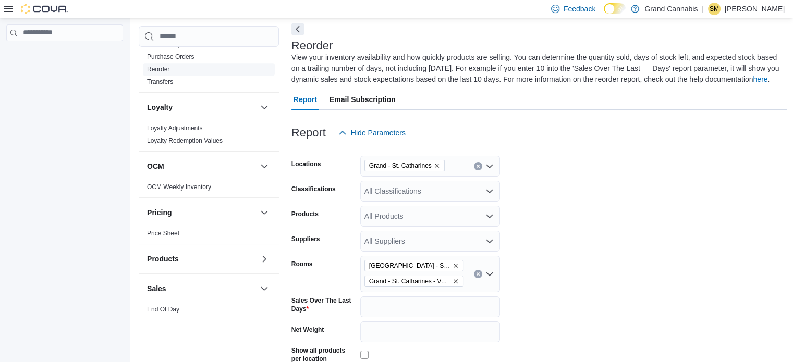
scroll to position [782, 0]
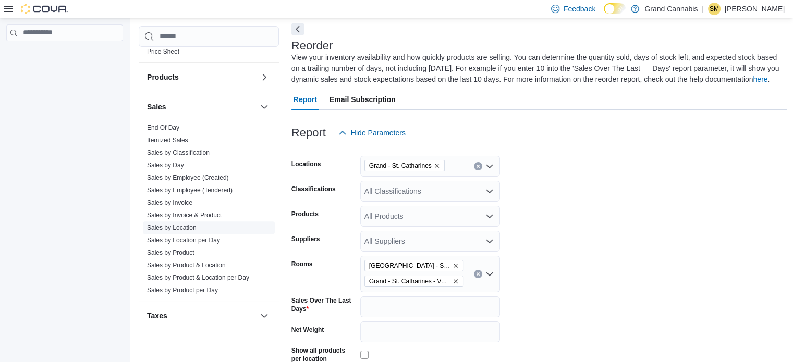
click at [190, 224] on link "Sales by Location" at bounding box center [172, 227] width 50 height 7
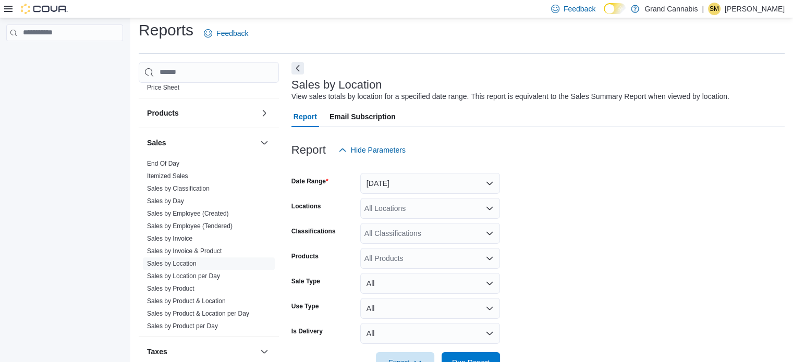
scroll to position [24, 0]
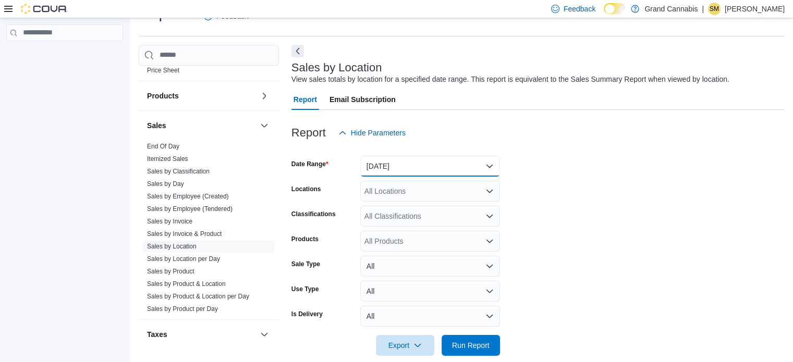
click at [411, 164] on button "[DATE]" at bounding box center [430, 166] width 140 height 21
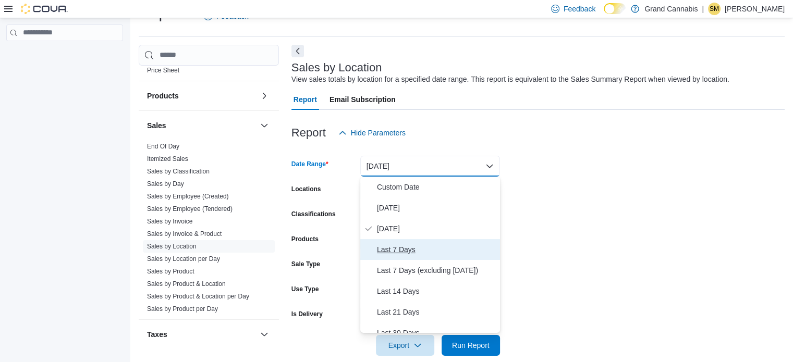
click at [430, 244] on span "Last 7 Days" at bounding box center [436, 249] width 119 height 13
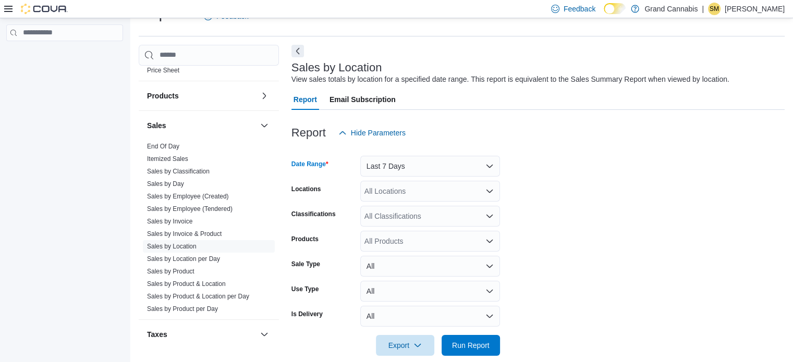
click at [429, 191] on div "All Locations" at bounding box center [430, 191] width 140 height 21
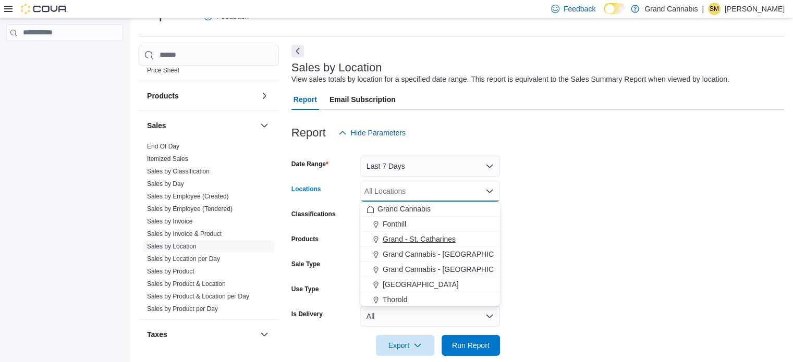
click at [450, 239] on span "Grand - St. Catharines" at bounding box center [418, 239] width 73 height 10
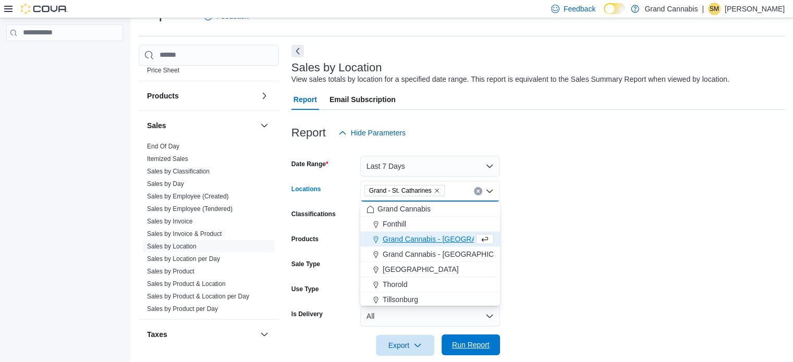
click at [484, 338] on span "Run Report" at bounding box center [471, 345] width 46 height 21
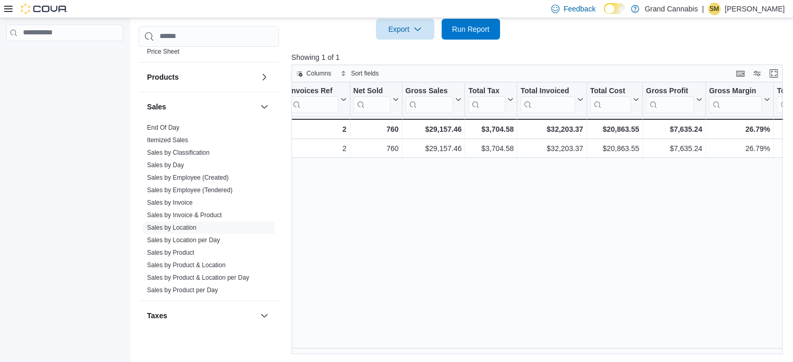
scroll to position [80, 0]
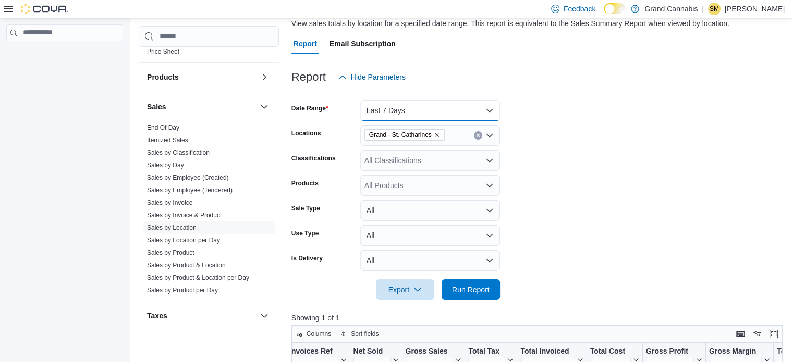
click at [456, 110] on button "Last 7 Days" at bounding box center [430, 110] width 140 height 21
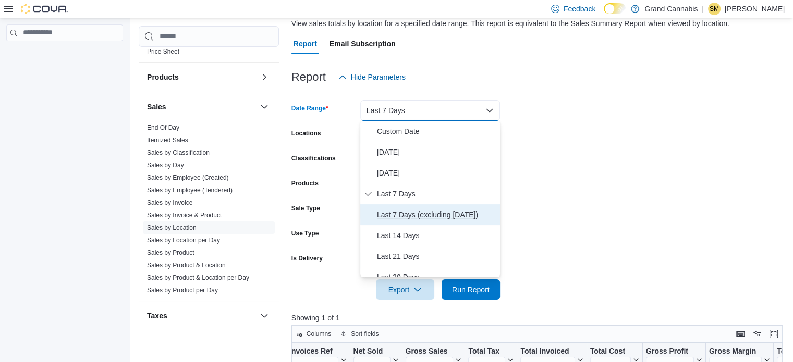
click at [437, 211] on span "Last 7 Days (excluding [DATE])" at bounding box center [436, 214] width 119 height 13
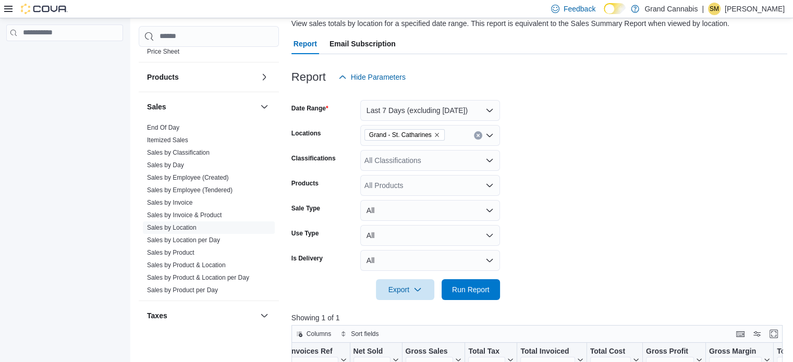
click at [568, 187] on form "Date Range Last 7 Days (excluding [DATE]) Locations [GEOGRAPHIC_DATA] Classific…" at bounding box center [539, 194] width 496 height 213
click at [487, 285] on span "Run Report" at bounding box center [471, 289] width 38 height 10
click at [625, 220] on form "Date Range Last 7 Days (excluding [DATE]) Locations [GEOGRAPHIC_DATA] Classific…" at bounding box center [539, 194] width 496 height 213
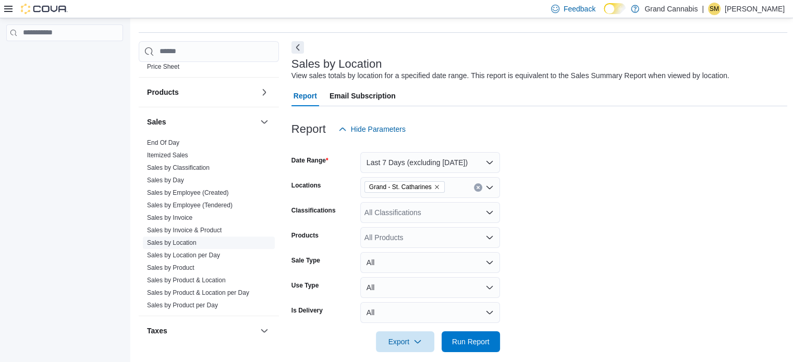
scroll to position [823, 0]
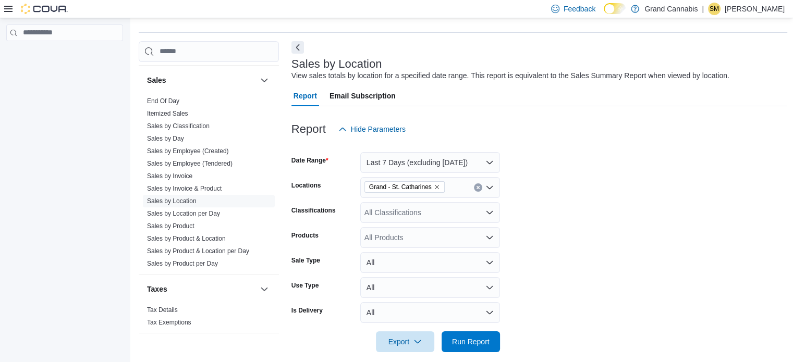
click at [159, 97] on link "End Of Day" at bounding box center [163, 100] width 32 height 7
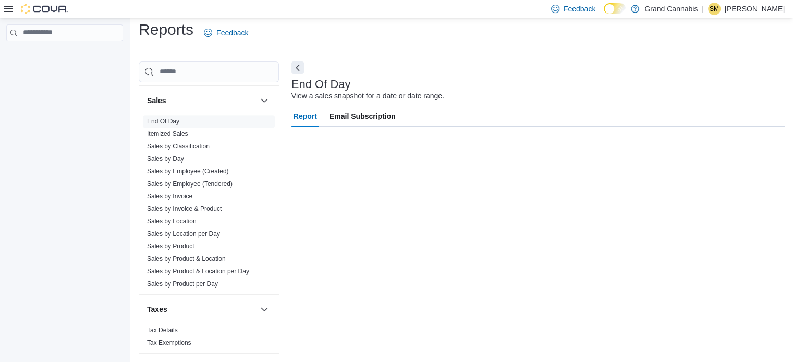
scroll to position [7, 0]
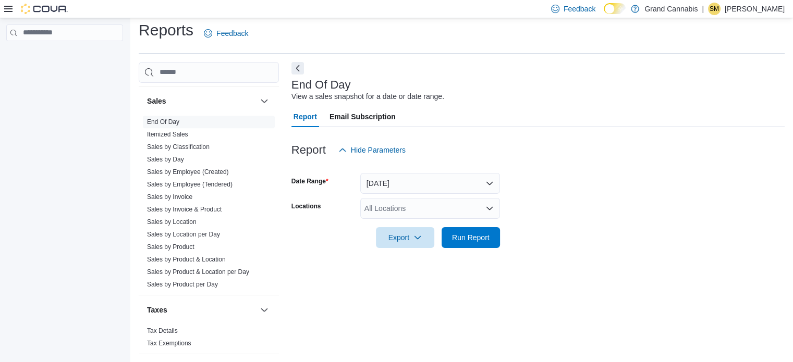
click at [445, 200] on div "All Locations" at bounding box center [430, 208] width 140 height 21
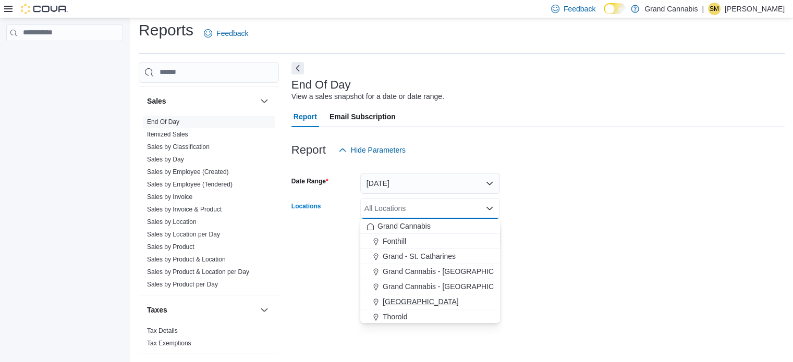
click at [440, 302] on div "[GEOGRAPHIC_DATA]" at bounding box center [429, 302] width 127 height 10
click at [559, 224] on div at bounding box center [537, 223] width 493 height 8
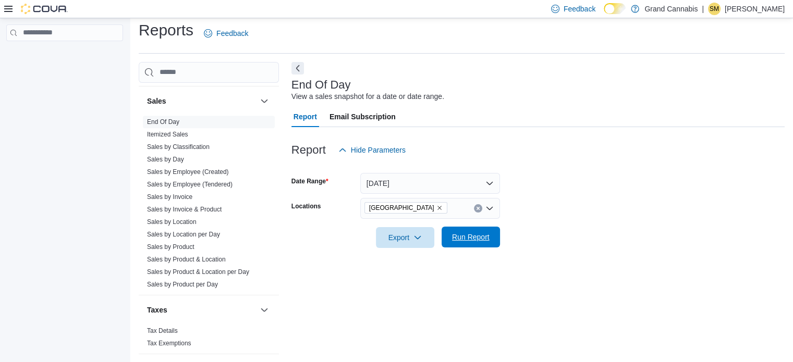
click at [495, 235] on button "Run Report" at bounding box center [470, 237] width 58 height 21
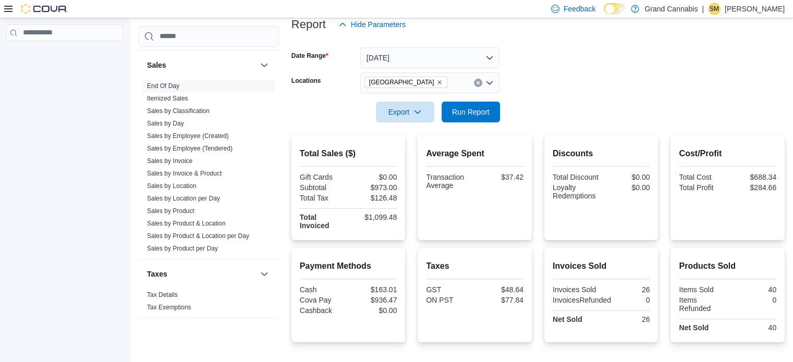
scroll to position [107, 0]
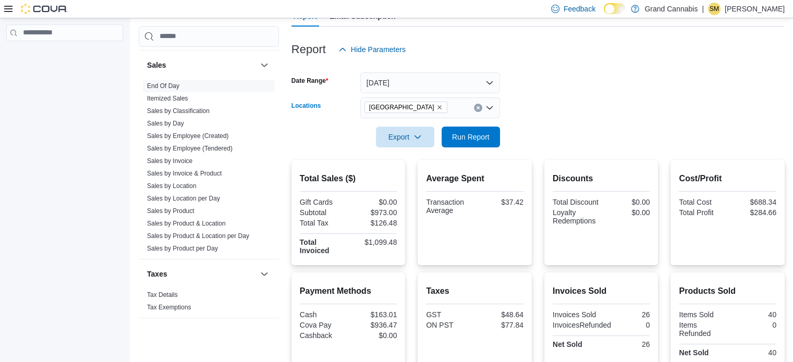
click at [477, 108] on icon "Clear input" at bounding box center [478, 108] width 4 height 4
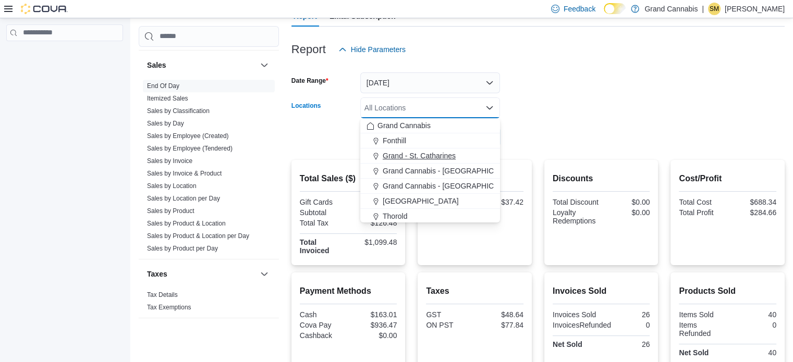
click at [451, 155] on span "Grand - St. Catharines" at bounding box center [418, 156] width 73 height 10
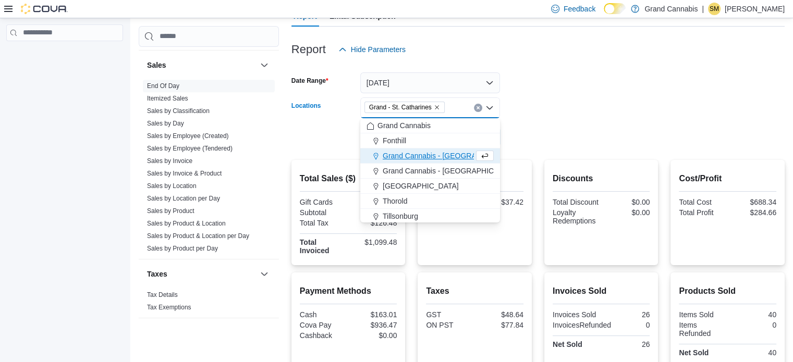
click at [505, 137] on form "Date Range [DATE] Locations [GEOGRAPHIC_DATA] Combo box. Selected. [GEOGRAPHIC_…" at bounding box center [537, 104] width 493 height 88
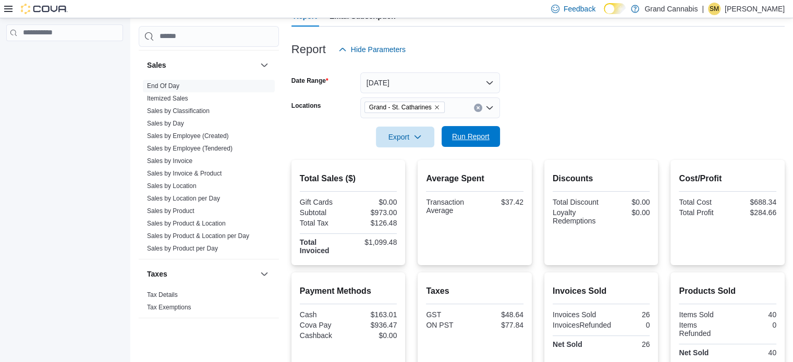
click at [477, 136] on span "Run Report" at bounding box center [471, 136] width 38 height 10
click at [478, 107] on icon "Clear input" at bounding box center [477, 107] width 3 height 3
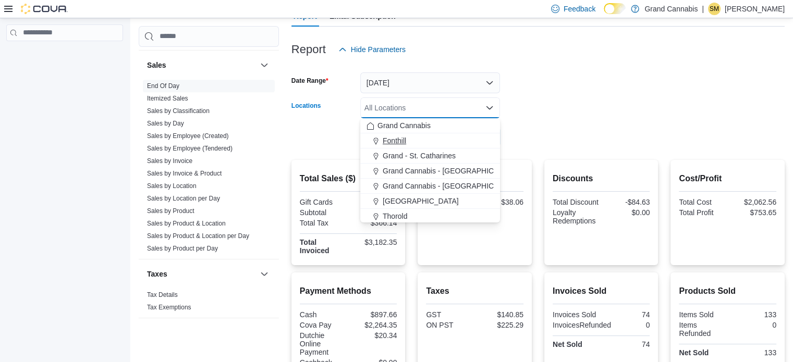
click at [454, 141] on div "Fonthill" at bounding box center [429, 140] width 127 height 10
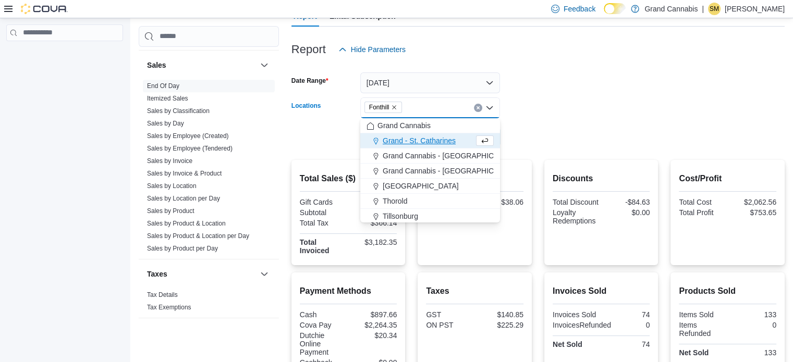
click at [522, 119] on div at bounding box center [537, 122] width 493 height 8
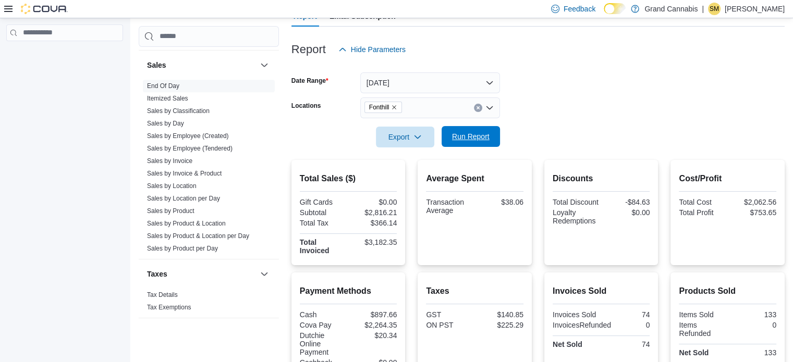
click at [473, 127] on div "Export Run Report" at bounding box center [395, 137] width 208 height 21
click at [482, 136] on span "Run Report" at bounding box center [471, 136] width 38 height 10
click at [478, 108] on icon "Clear input" at bounding box center [478, 108] width 4 height 4
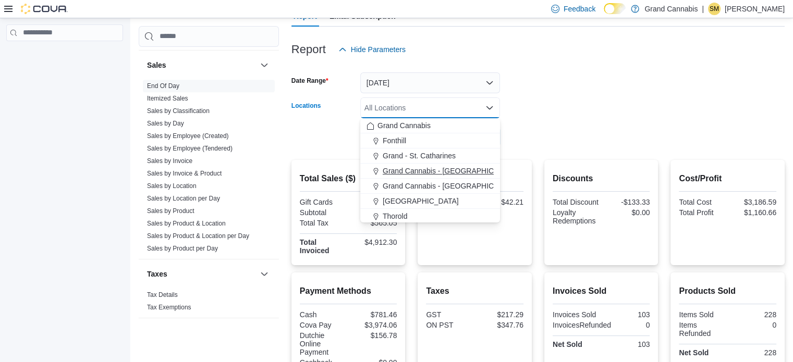
click at [473, 169] on div "Grand Cannabis - [GEOGRAPHIC_DATA]" at bounding box center [429, 171] width 127 height 10
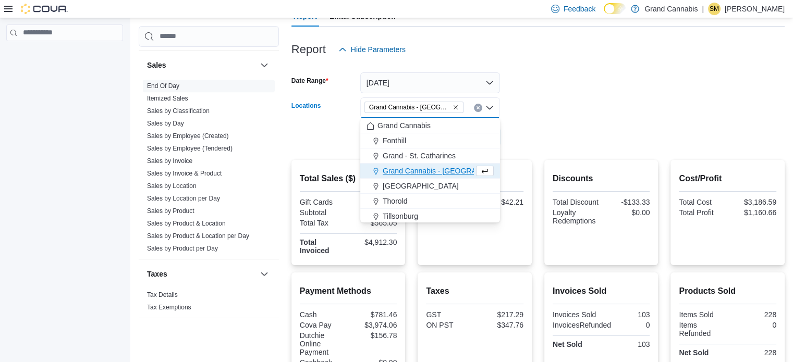
click at [526, 133] on form "Date Range [DATE] Locations [GEOGRAPHIC_DATA] - [GEOGRAPHIC_DATA] Combo box. Se…" at bounding box center [537, 104] width 493 height 88
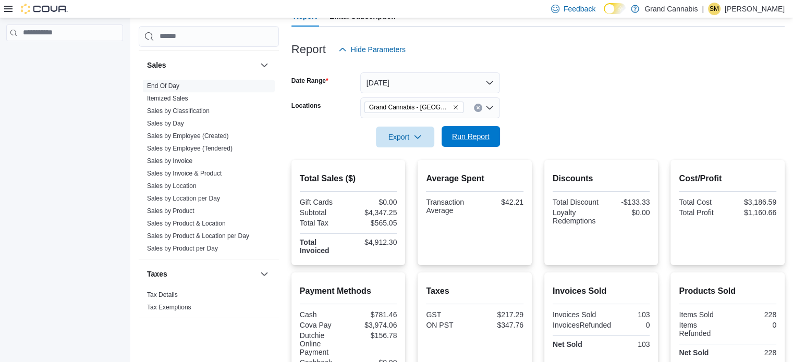
click at [482, 141] on span "Run Report" at bounding box center [471, 136] width 38 height 10
click at [479, 108] on button "Clear input" at bounding box center [478, 108] width 8 height 8
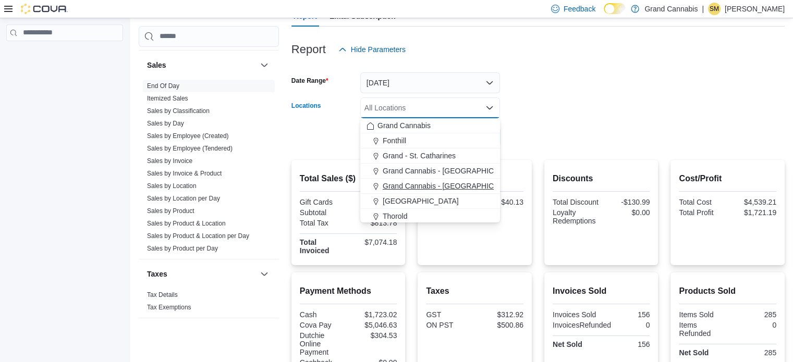
click at [472, 182] on span "Grand Cannabis - [GEOGRAPHIC_DATA]" at bounding box center [449, 186] width 135 height 10
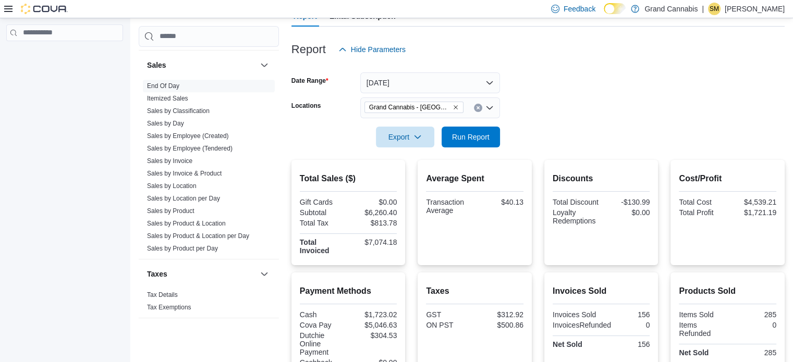
drag, startPoint x: 525, startPoint y: 141, endPoint x: 509, endPoint y: 145, distance: 16.1
click at [524, 142] on form "Date Range [DATE] Locations [GEOGRAPHIC_DATA] - [GEOGRAPHIC_DATA] Export Run Re…" at bounding box center [537, 104] width 493 height 88
click at [463, 143] on span "Run Report" at bounding box center [471, 136] width 46 height 21
click at [479, 108] on icon "Clear input" at bounding box center [478, 108] width 4 height 4
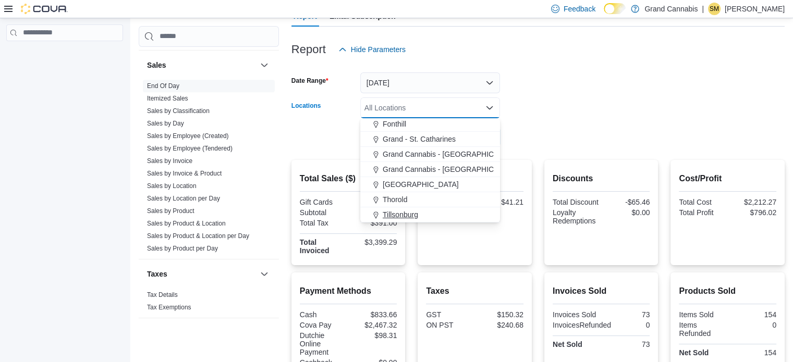
click at [417, 212] on span "Tillsonburg" at bounding box center [399, 214] width 35 height 10
click at [548, 143] on form "Date Range [DATE] Locations [GEOGRAPHIC_DATA] Combo box. Selected. [GEOGRAPHIC_…" at bounding box center [537, 104] width 493 height 88
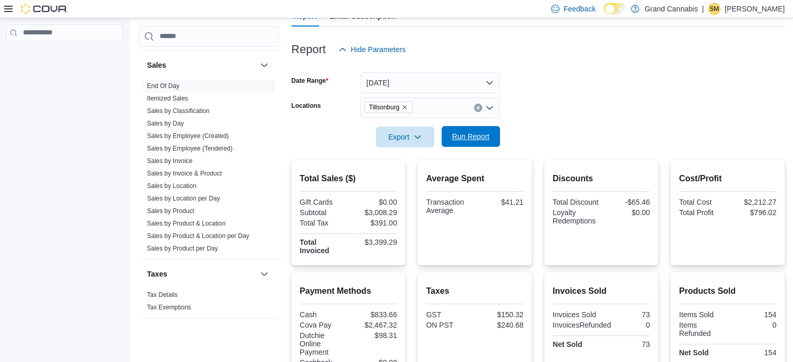
click at [476, 142] on span "Run Report" at bounding box center [471, 136] width 46 height 21
click at [181, 157] on link "Sales by Invoice" at bounding box center [169, 160] width 45 height 7
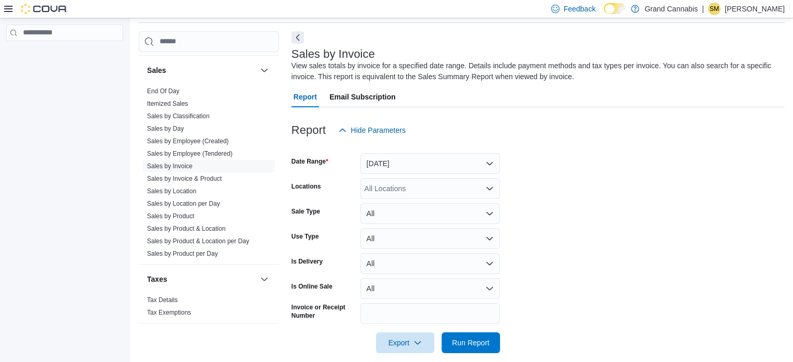
scroll to position [35, 0]
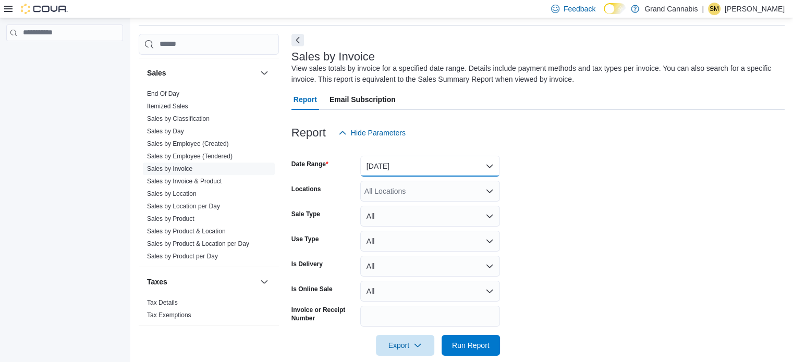
click at [409, 162] on button "[DATE]" at bounding box center [430, 166] width 140 height 21
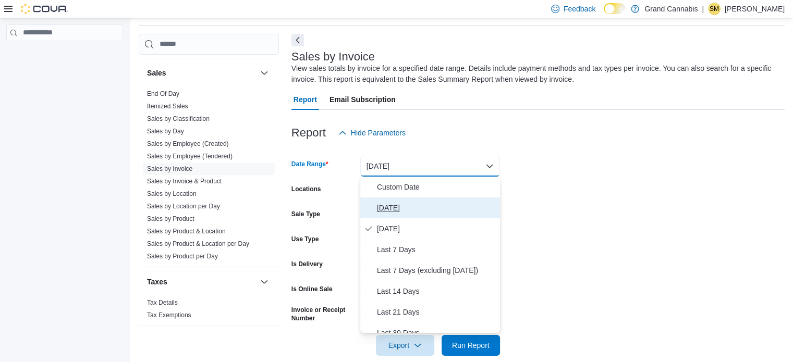
click at [413, 216] on button "[DATE]" at bounding box center [430, 208] width 140 height 21
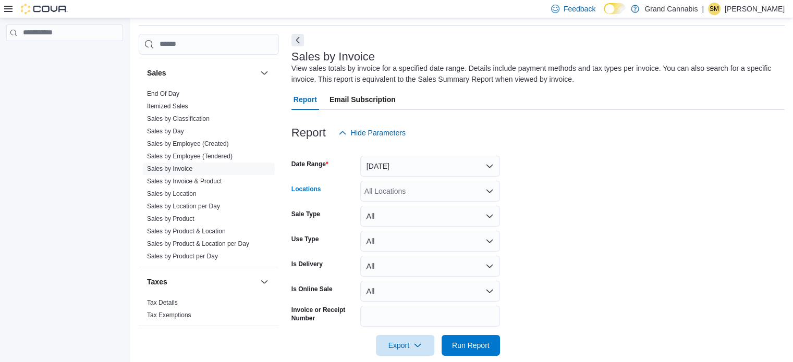
click at [428, 191] on div "All Locations" at bounding box center [430, 191] width 140 height 21
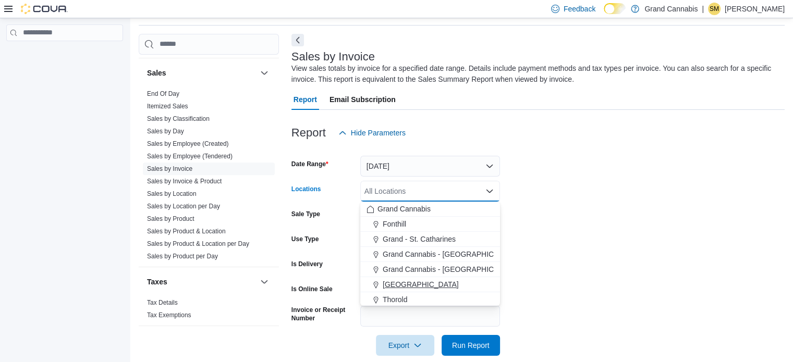
click at [412, 284] on span "[GEOGRAPHIC_DATA]" at bounding box center [420, 284] width 76 height 10
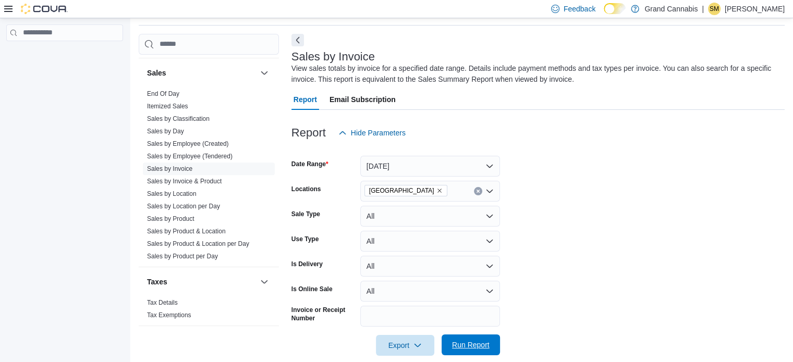
click at [483, 347] on span "Run Report" at bounding box center [471, 345] width 38 height 10
